Goal: Information Seeking & Learning: Learn about a topic

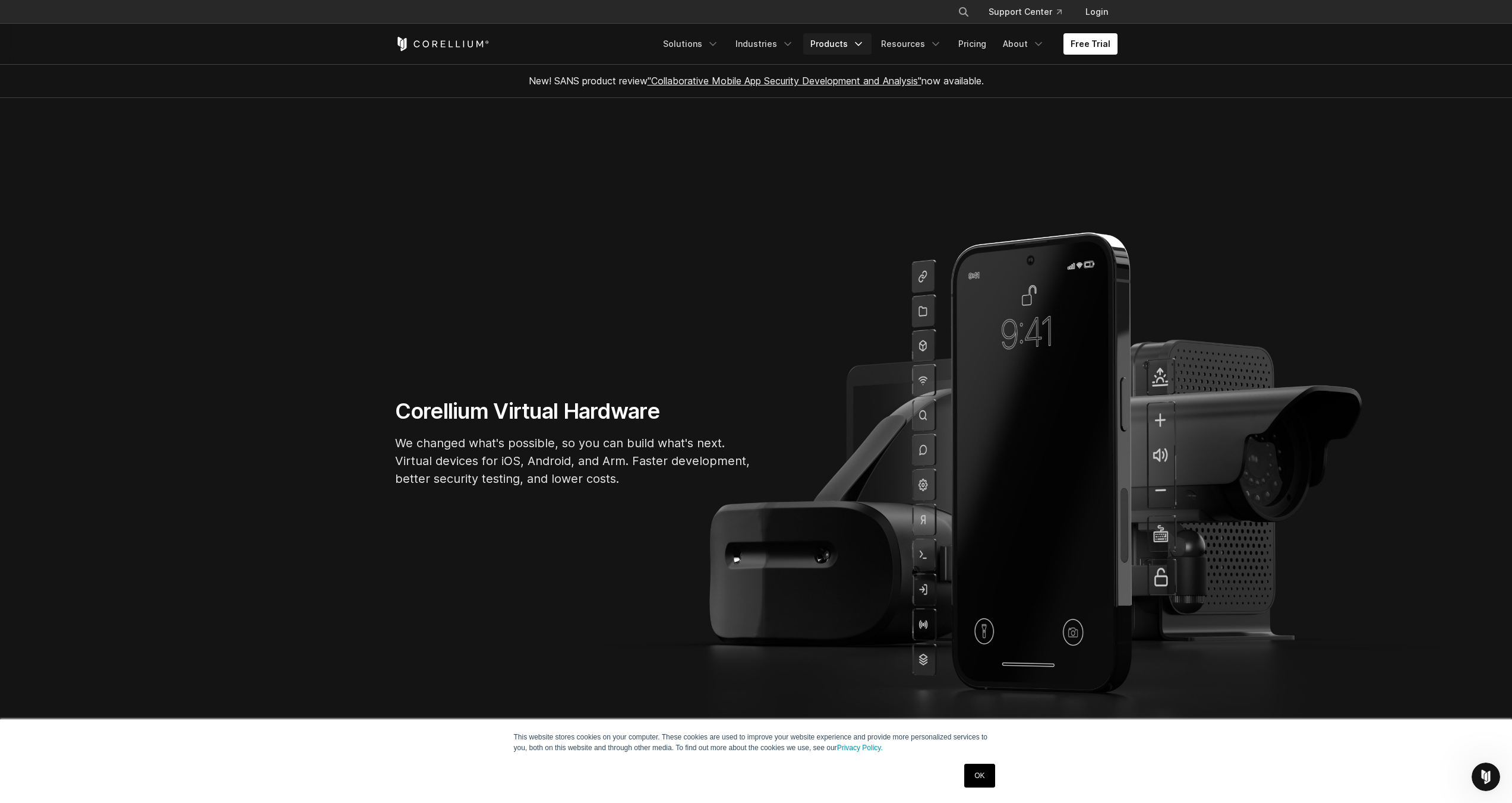
click at [856, 46] on link "Products" at bounding box center [837, 44] width 68 height 21
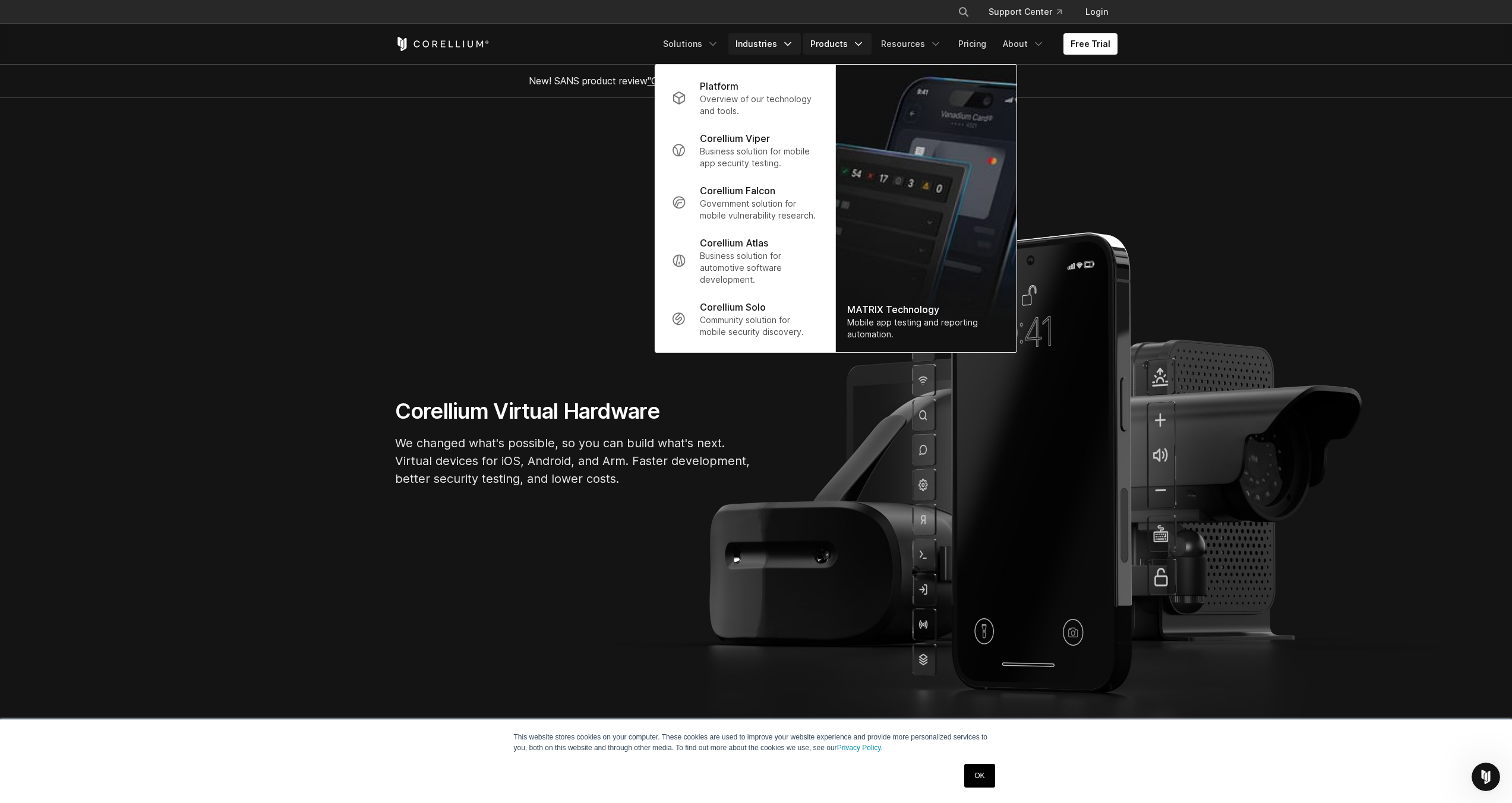
click at [789, 45] on icon "Navigation Menu" at bounding box center [788, 44] width 12 height 12
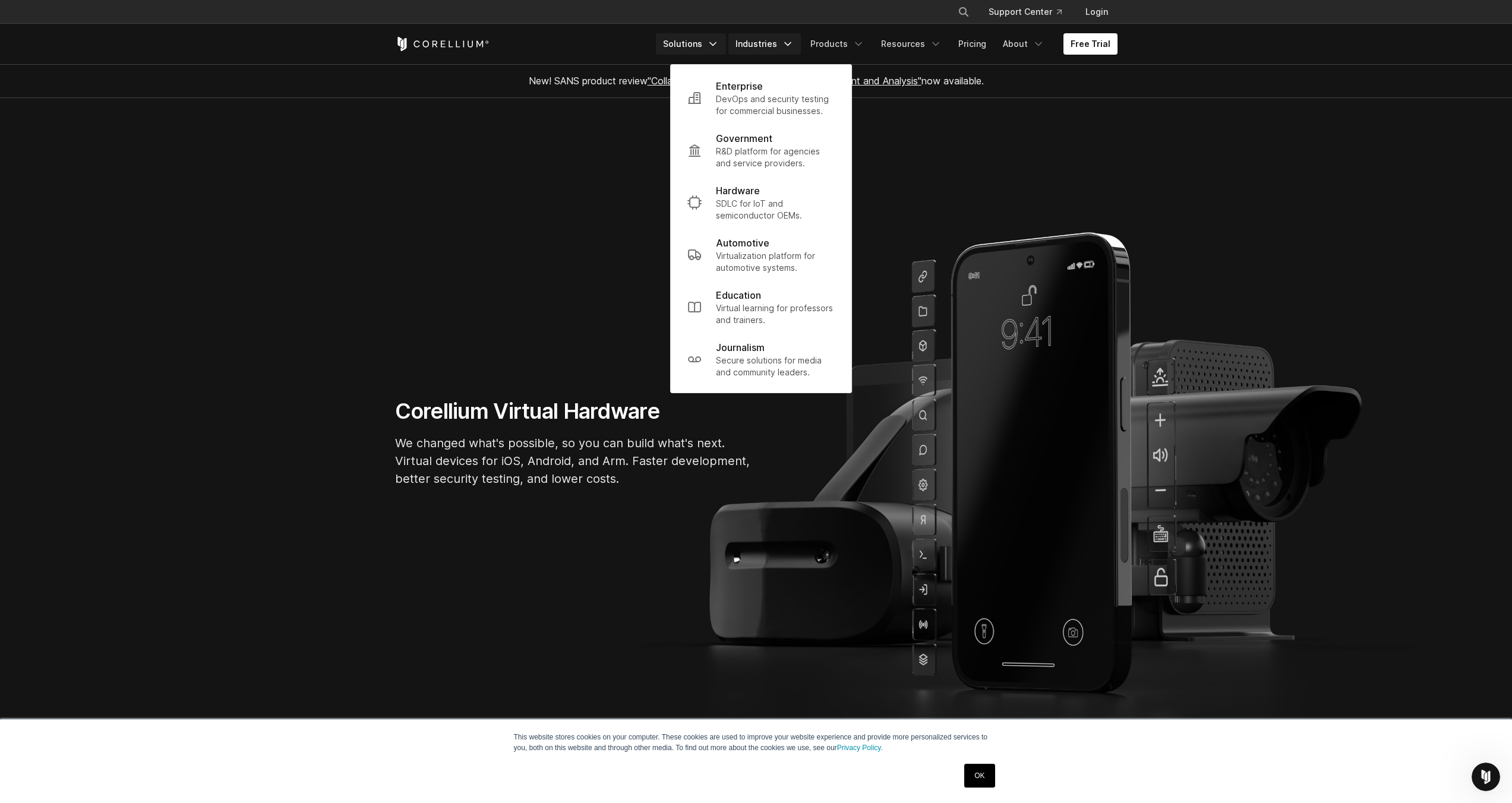
click at [687, 44] on link "Solutions" at bounding box center [691, 44] width 70 height 21
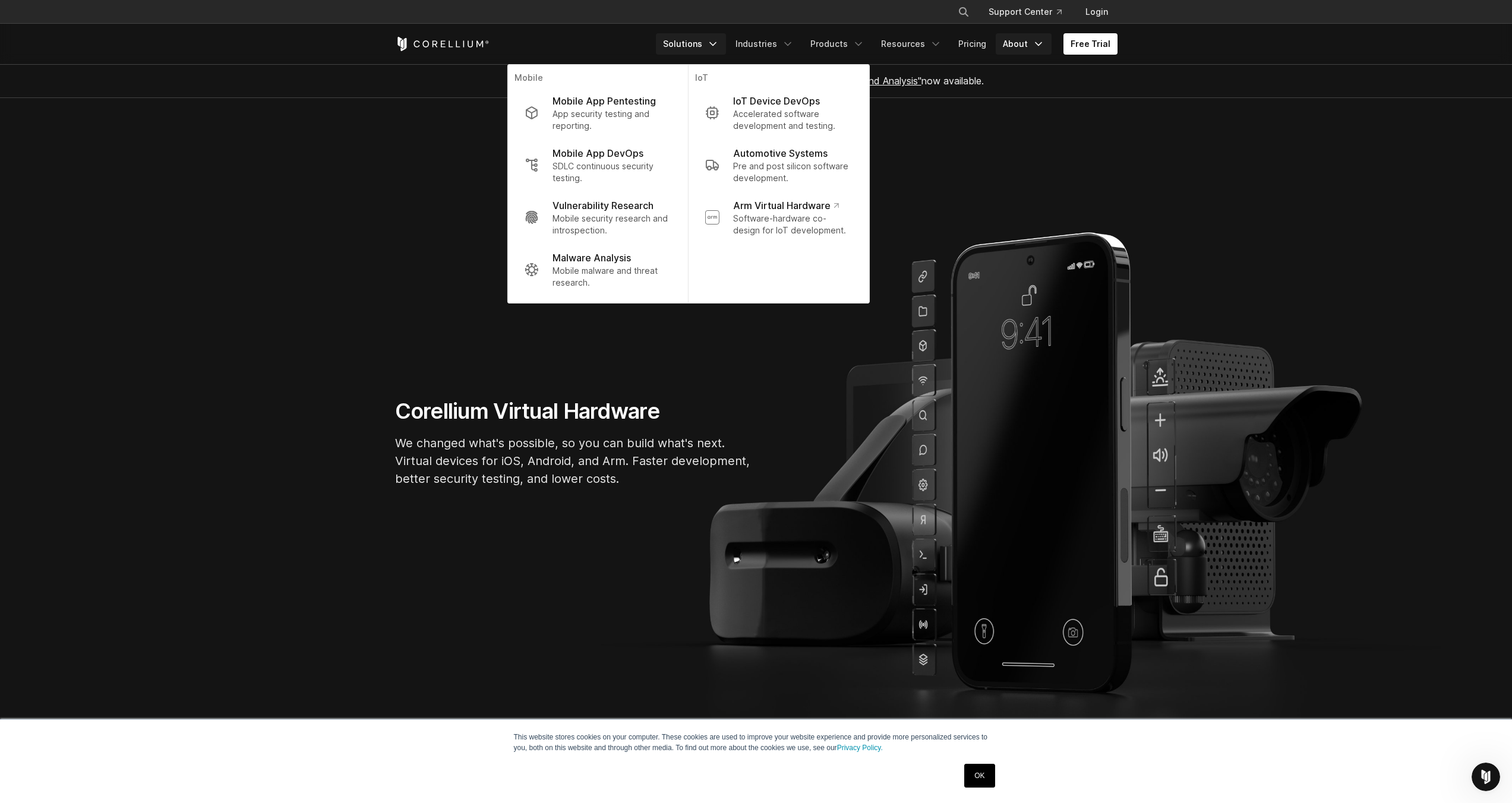
click at [1039, 40] on icon "Navigation Menu" at bounding box center [1038, 44] width 12 height 12
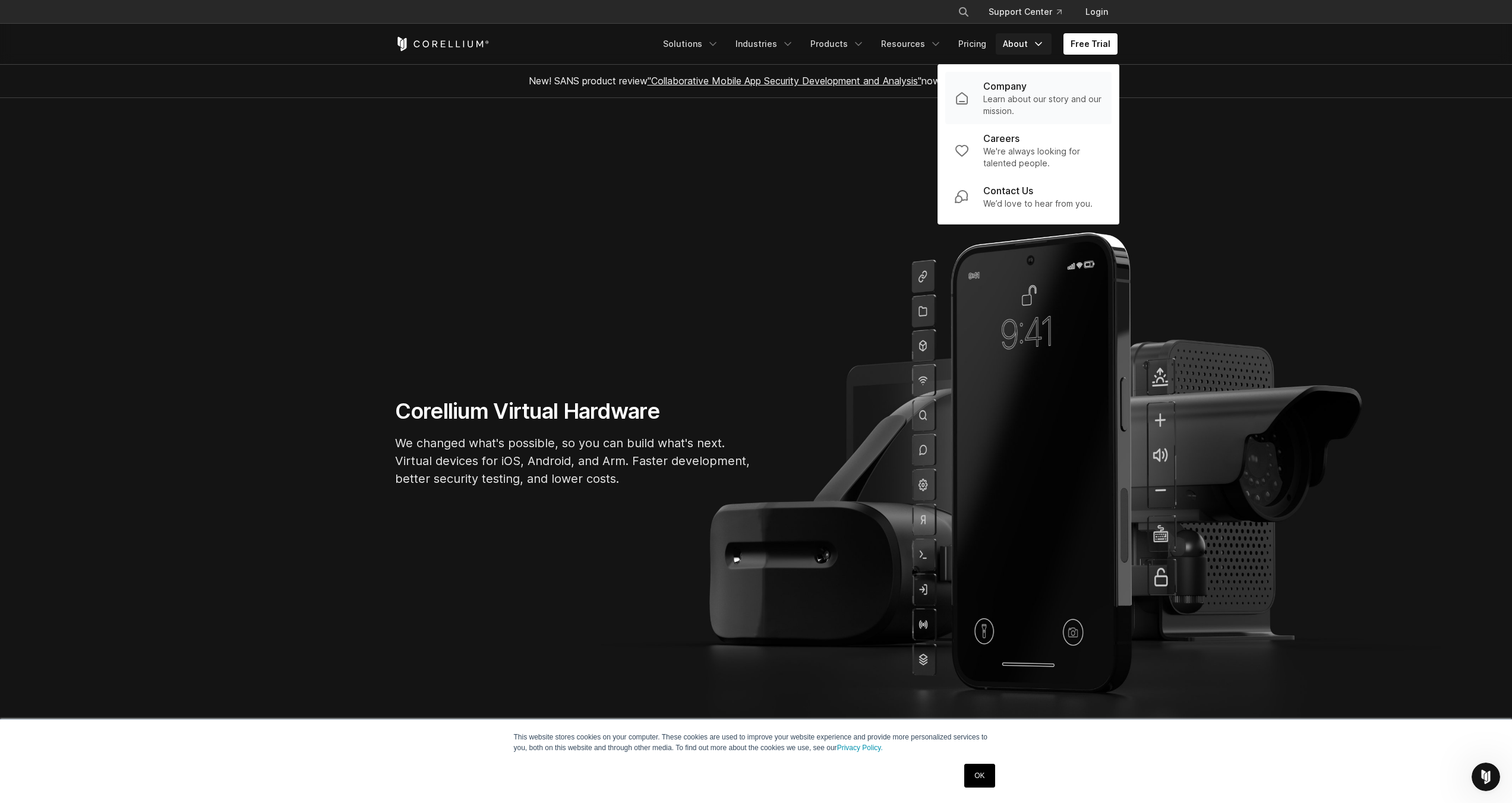
click at [1026, 84] on p "Company" at bounding box center [1004, 86] width 43 height 14
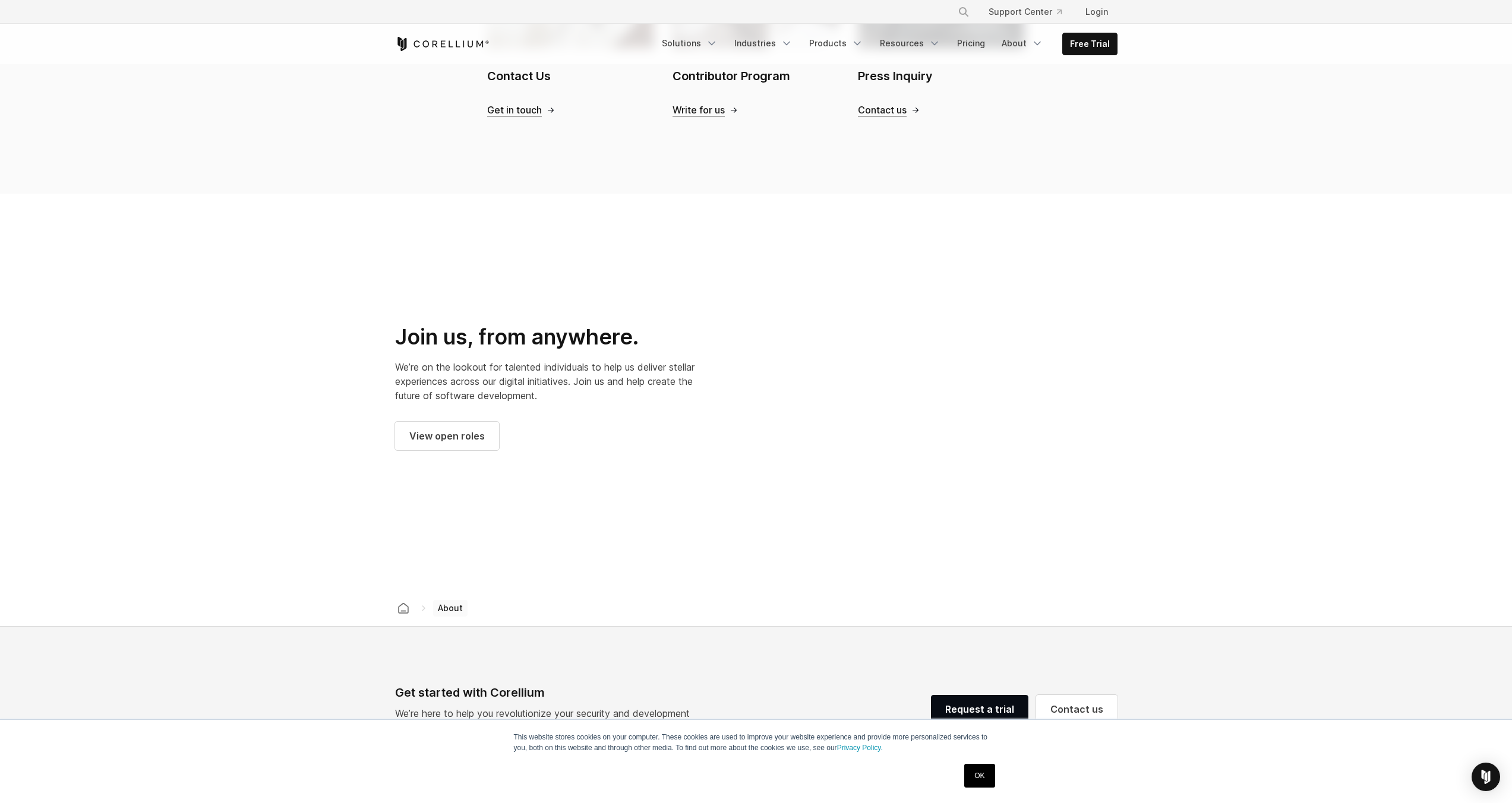
scroll to position [1748, 0]
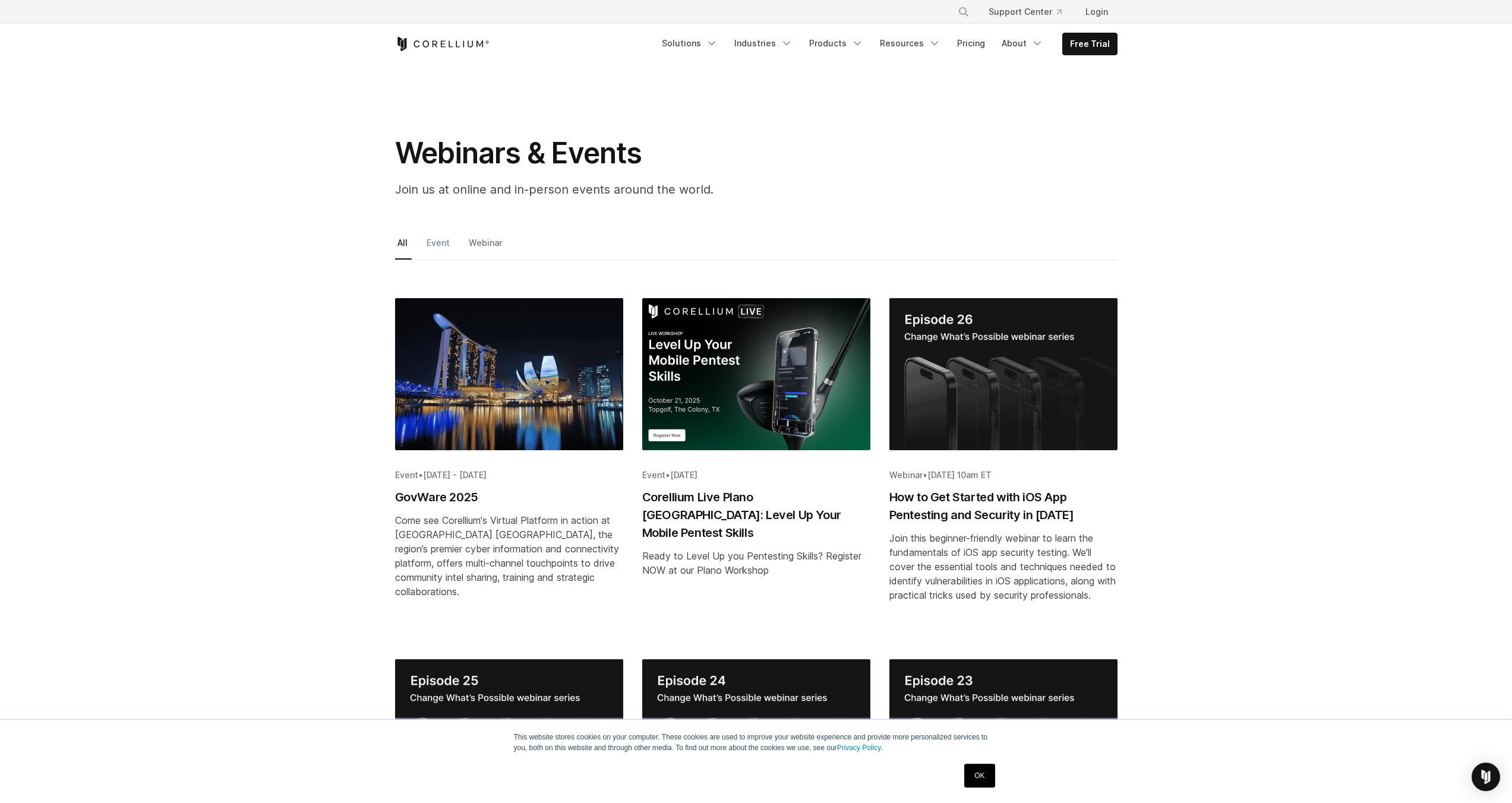
click at [440, 245] on link "Event" at bounding box center [439, 247] width 29 height 25
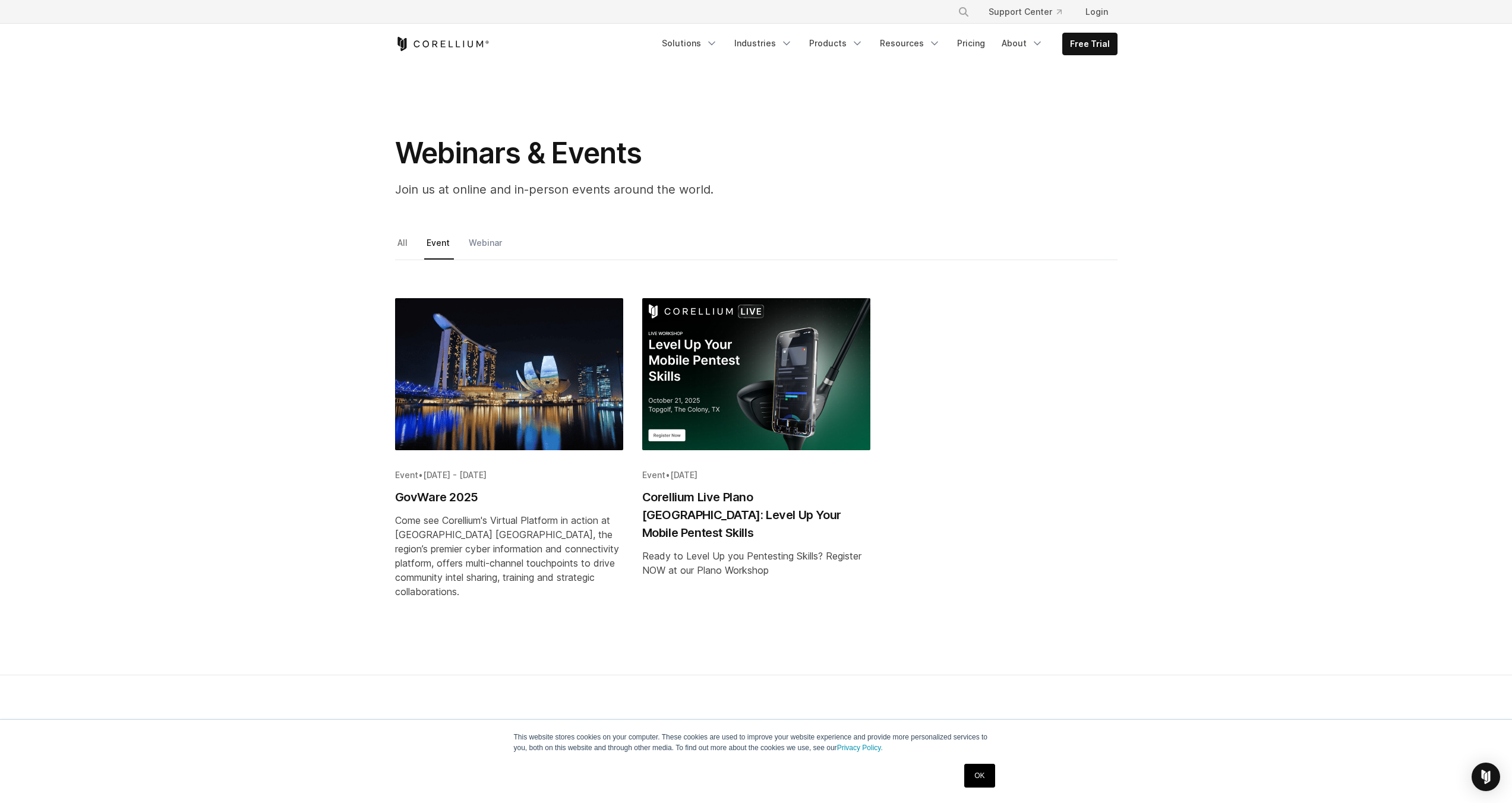
click at [483, 238] on link "Webinar" at bounding box center [486, 247] width 40 height 25
